Goal: Navigation & Orientation: Find specific page/section

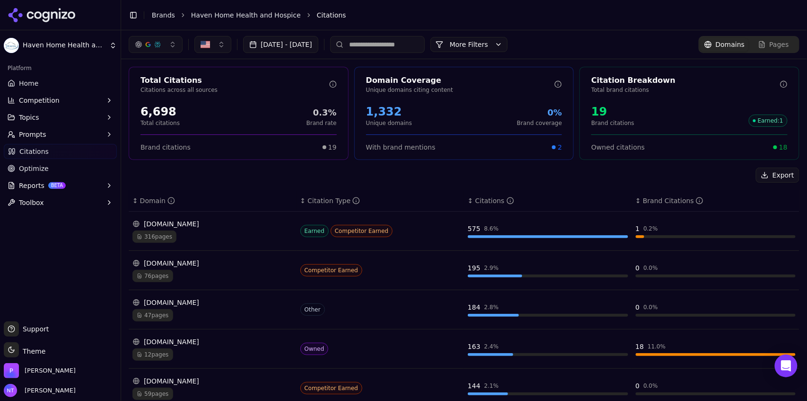
click at [167, 14] on link "Brands" at bounding box center [163, 15] width 23 height 8
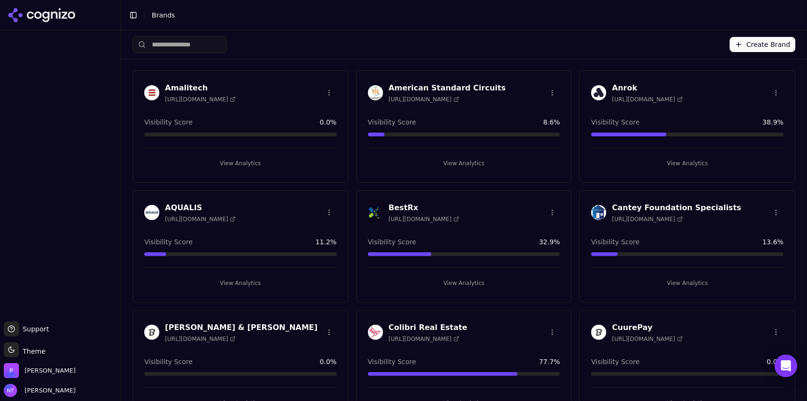
click at [439, 50] on div "Create Brand" at bounding box center [463, 44] width 663 height 28
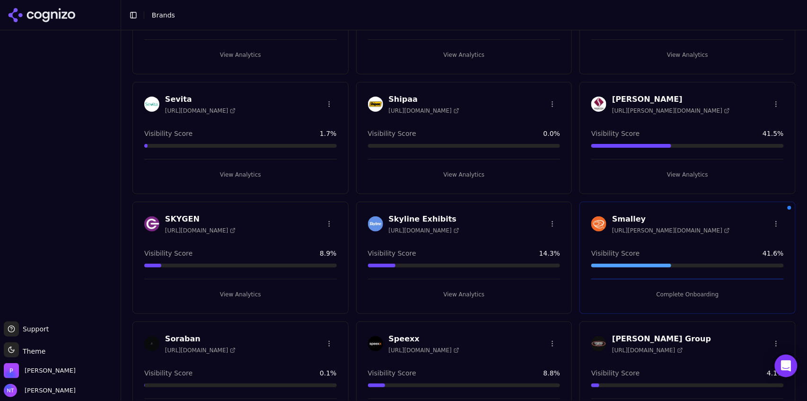
click at [242, 288] on button "View Analytics" at bounding box center [240, 294] width 193 height 15
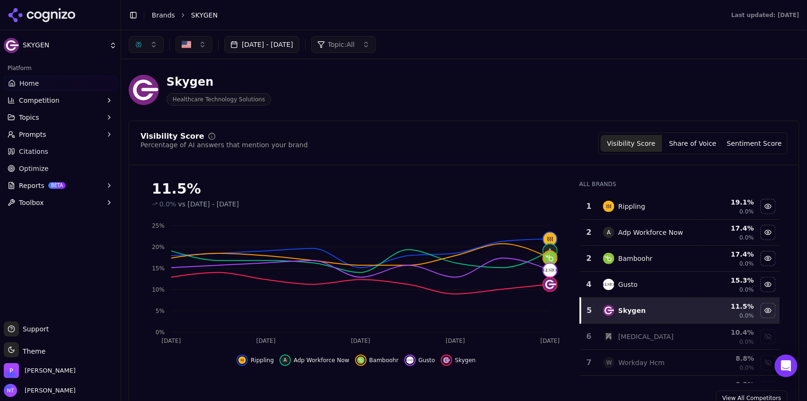
click at [151, 44] on button "button" at bounding box center [146, 44] width 35 height 17
click at [143, 82] on span "ChatGPT-Search" at bounding box center [142, 81] width 53 height 9
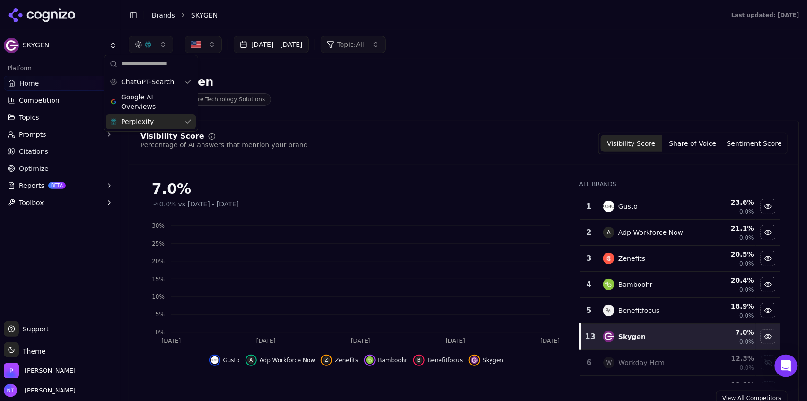
click at [136, 128] on div "Perplexity" at bounding box center [151, 121] width 90 height 15
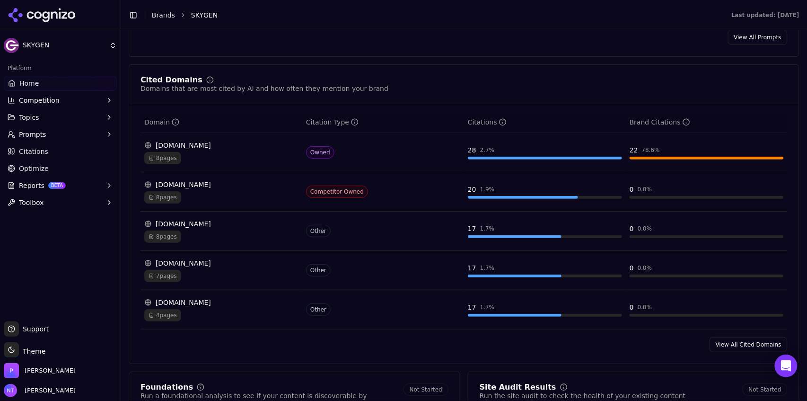
scroll to position [920, 0]
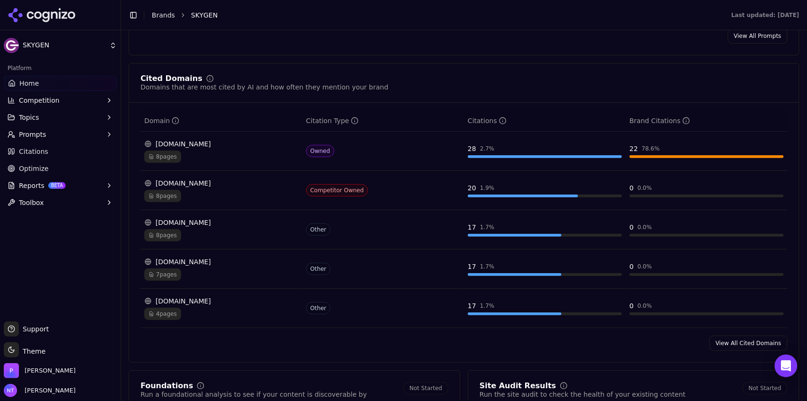
click at [726, 350] on link "View All Cited Domains" at bounding box center [749, 342] width 78 height 15
